Goal: Register for event/course: Sign up to attend an event or enroll in a course

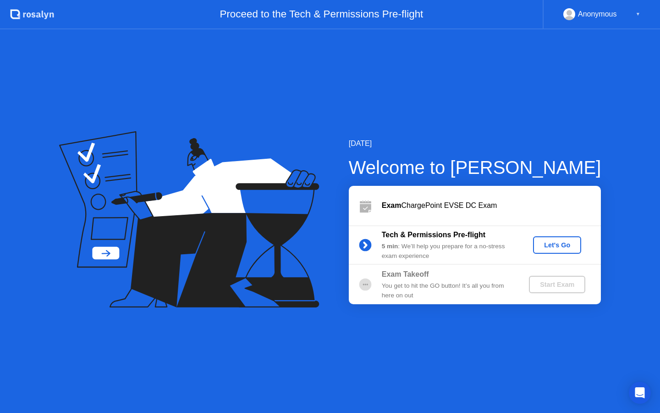
click at [570, 246] on div "Let's Go" at bounding box center [557, 244] width 41 height 7
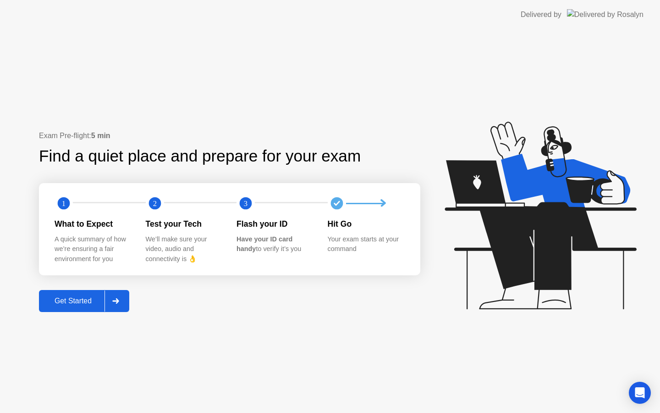
click at [119, 301] on icon at bounding box center [115, 301] width 6 height 6
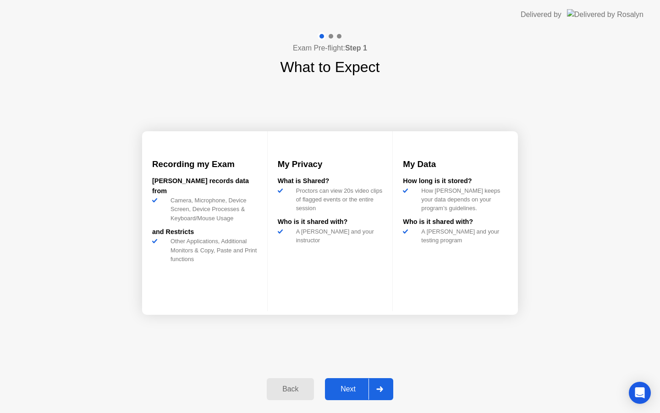
click at [346, 388] on div "Next" at bounding box center [348, 389] width 41 height 8
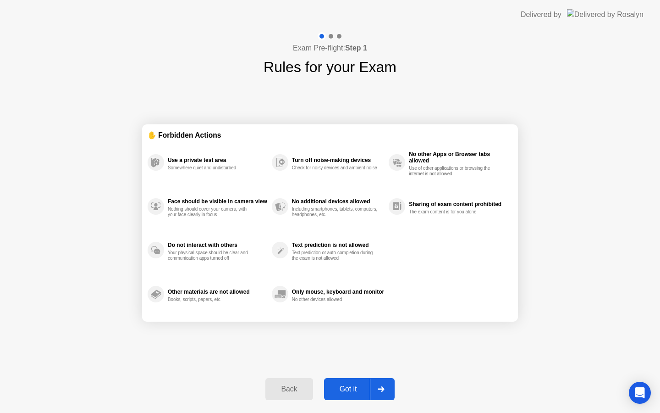
click at [346, 388] on div "Got it" at bounding box center [348, 389] width 43 height 8
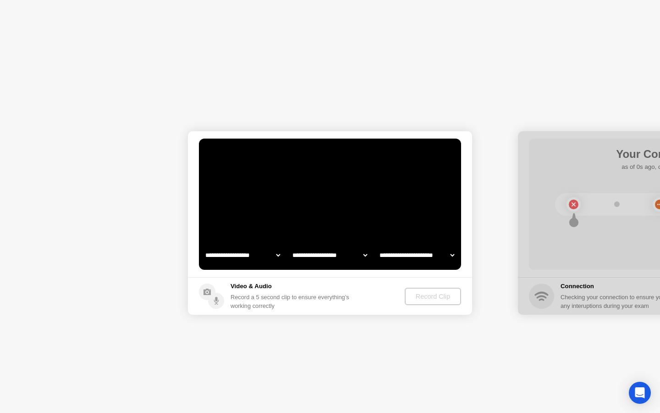
select select "**********"
select select "*******"
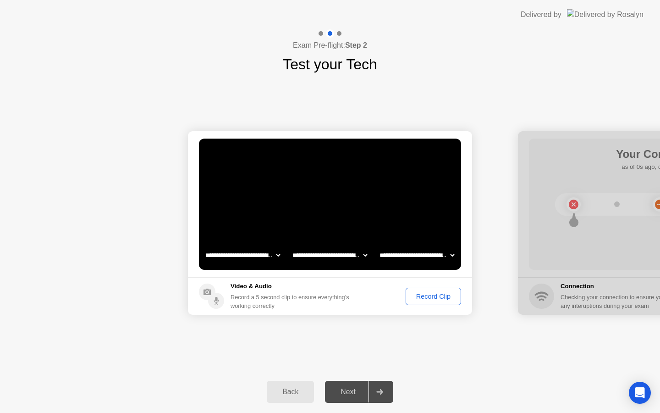
click at [448, 297] on div "Record Clip" at bounding box center [433, 295] width 49 height 7
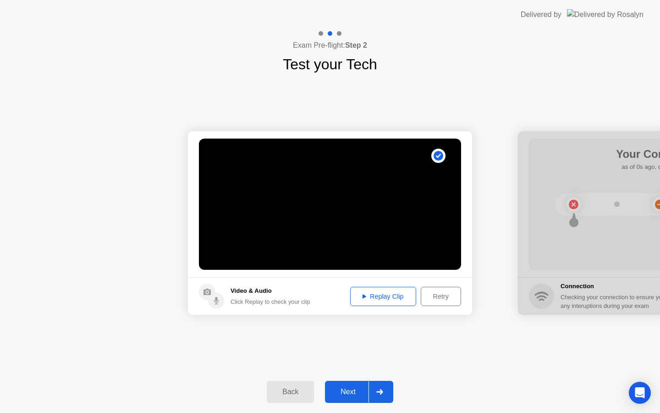
click at [369, 293] on div "Replay Clip" at bounding box center [383, 295] width 60 height 7
click at [352, 387] on div "Next" at bounding box center [348, 391] width 41 height 8
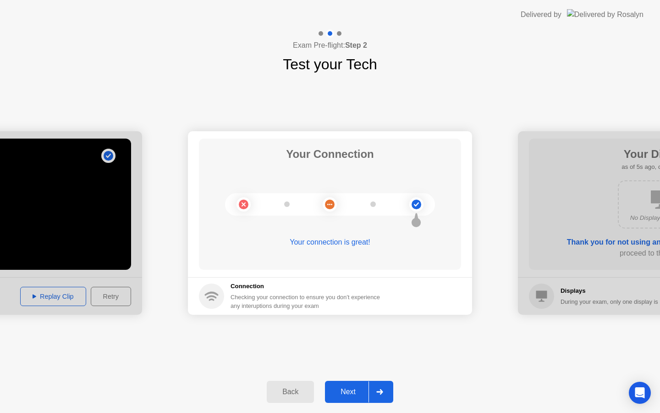
click at [349, 388] on div "Next" at bounding box center [348, 391] width 41 height 8
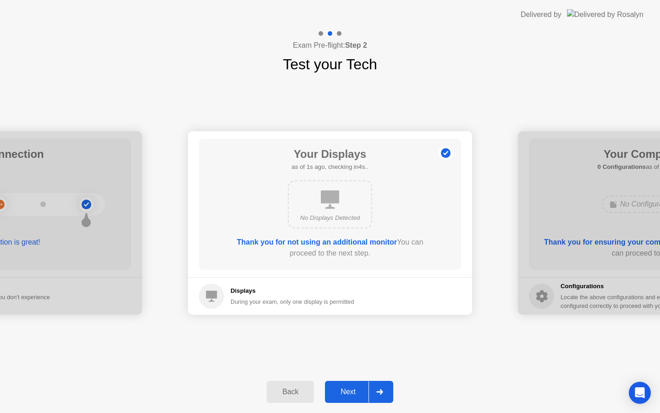
click at [349, 388] on div "Next" at bounding box center [348, 391] width 41 height 8
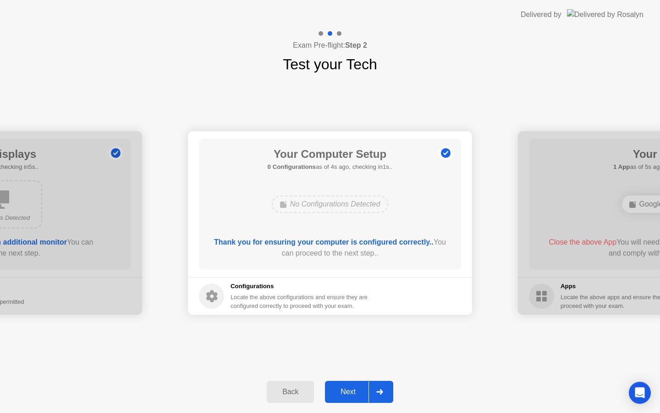
click at [349, 388] on div "Next" at bounding box center [348, 391] width 41 height 8
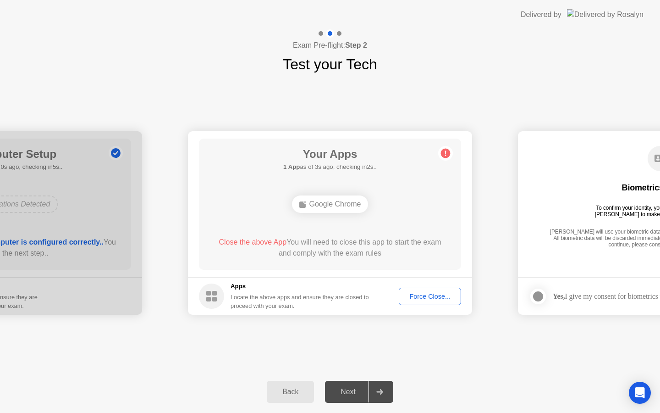
click at [440, 292] on div "Force Close..." at bounding box center [430, 295] width 56 height 7
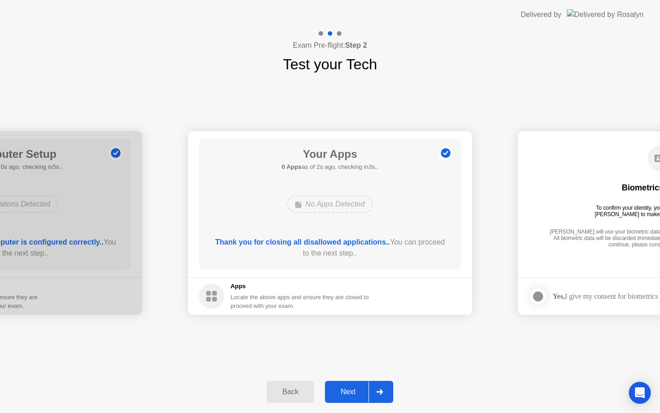
click at [349, 388] on div "Next" at bounding box center [348, 391] width 41 height 8
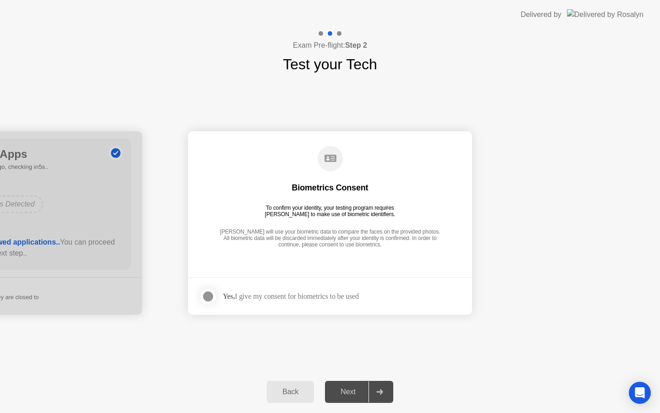
click at [349, 388] on div "Next" at bounding box center [348, 391] width 41 height 8
click at [203, 293] on div at bounding box center [208, 296] width 11 height 11
click at [355, 393] on div "Next" at bounding box center [348, 391] width 41 height 8
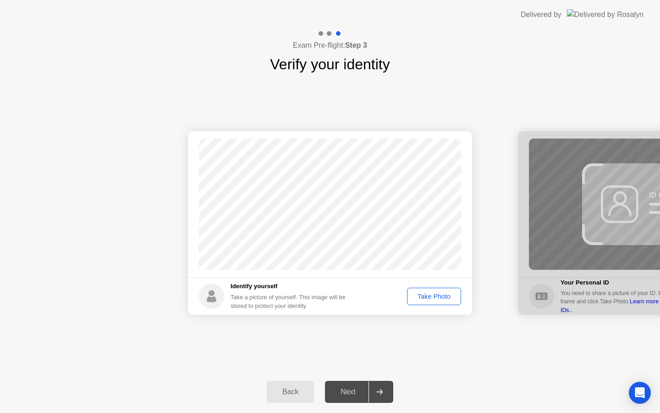
click at [427, 297] on div "Take Photo" at bounding box center [434, 295] width 48 height 7
click at [348, 389] on div "Next" at bounding box center [348, 391] width 41 height 8
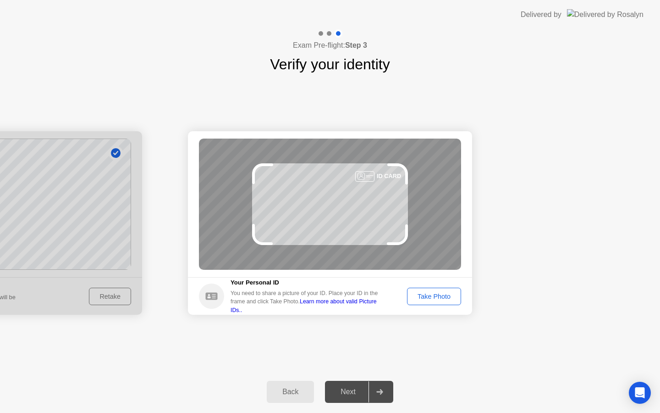
click at [439, 298] on div "Take Photo" at bounding box center [434, 295] width 48 height 7
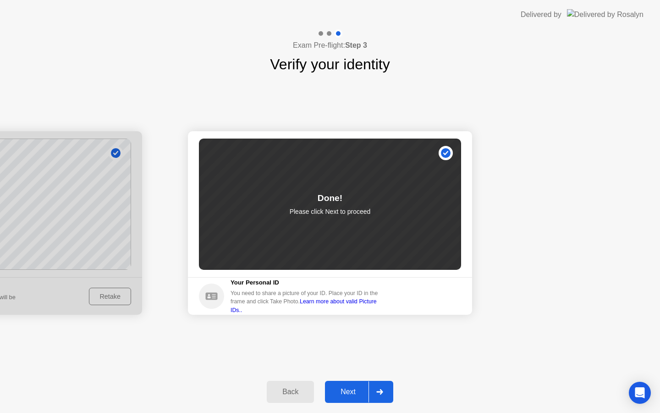
click at [354, 389] on div "Next" at bounding box center [348, 391] width 41 height 8
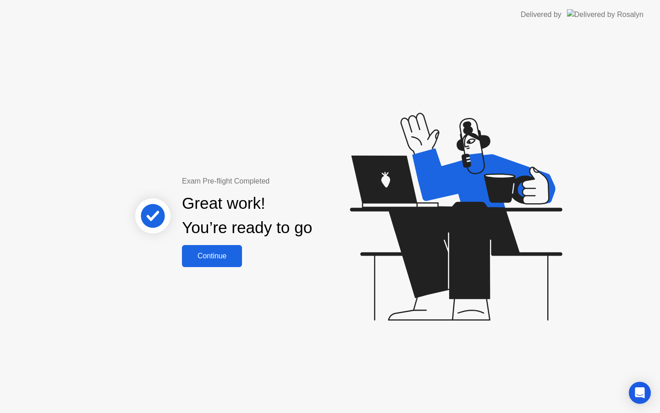
click at [228, 259] on div "Continue" at bounding box center [212, 256] width 55 height 8
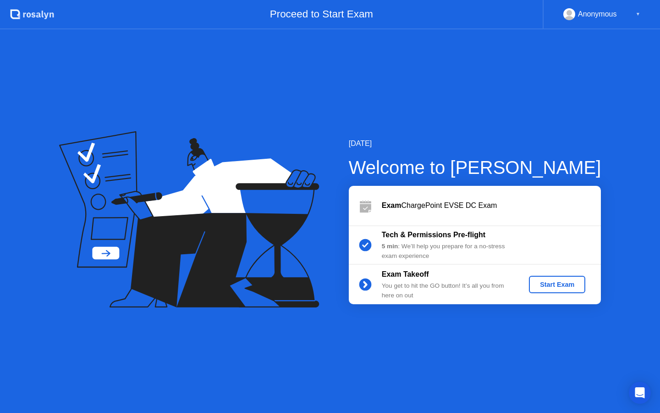
click at [552, 282] on div "Start Exam" at bounding box center [557, 284] width 49 height 7
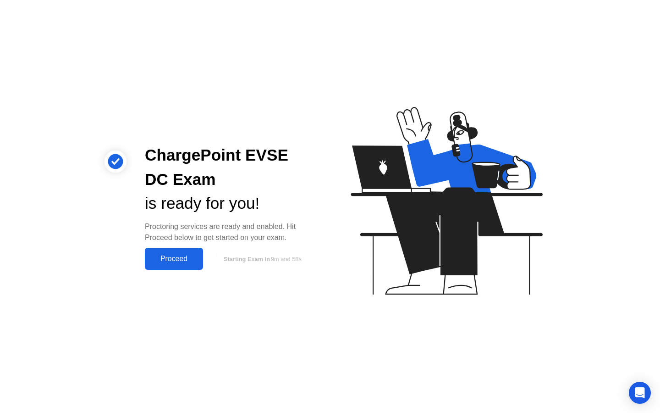
click at [170, 259] on div "Proceed" at bounding box center [174, 258] width 53 height 8
